Goal: Task Accomplishment & Management: Use online tool/utility

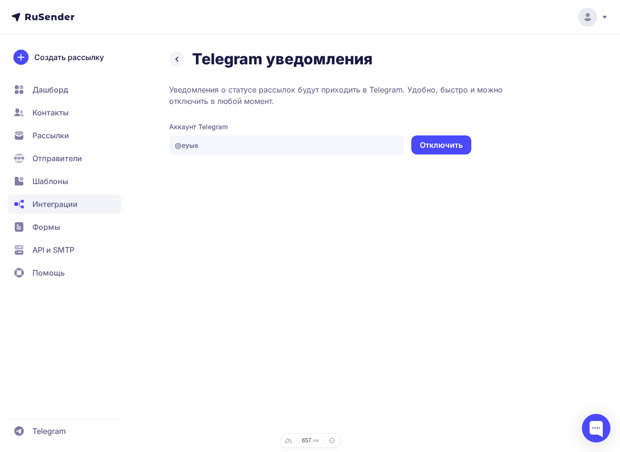
click at [453, 148] on button "Отключить" at bounding box center [441, 144] width 60 height 19
